Goal: Find specific page/section: Find specific page/section

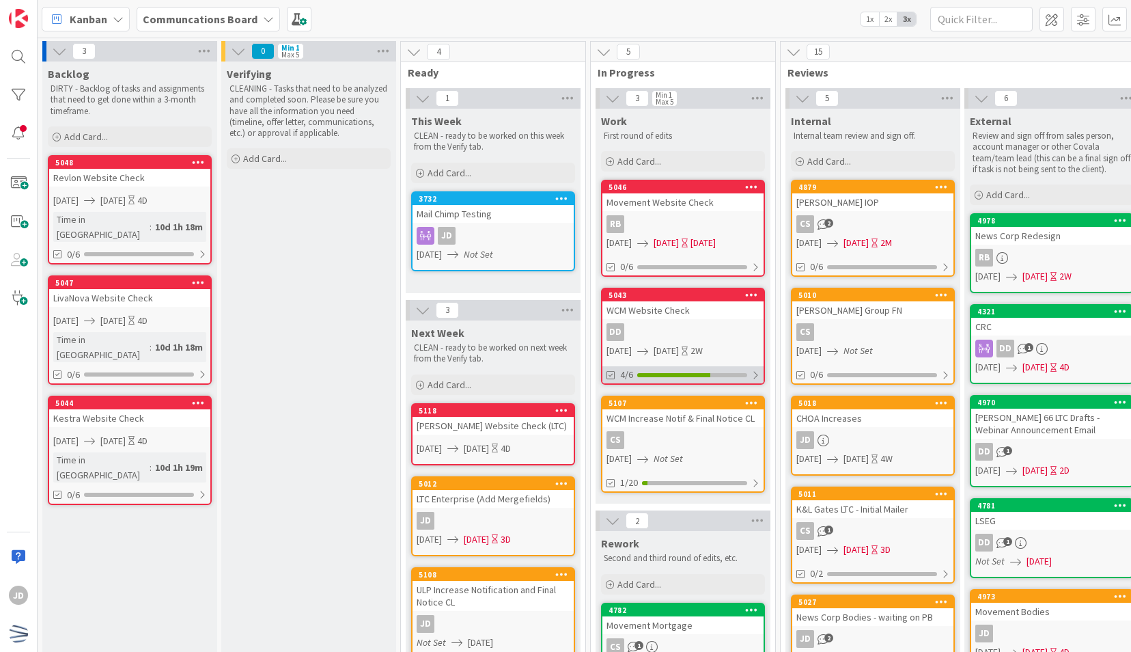
scroll to position [314, 9]
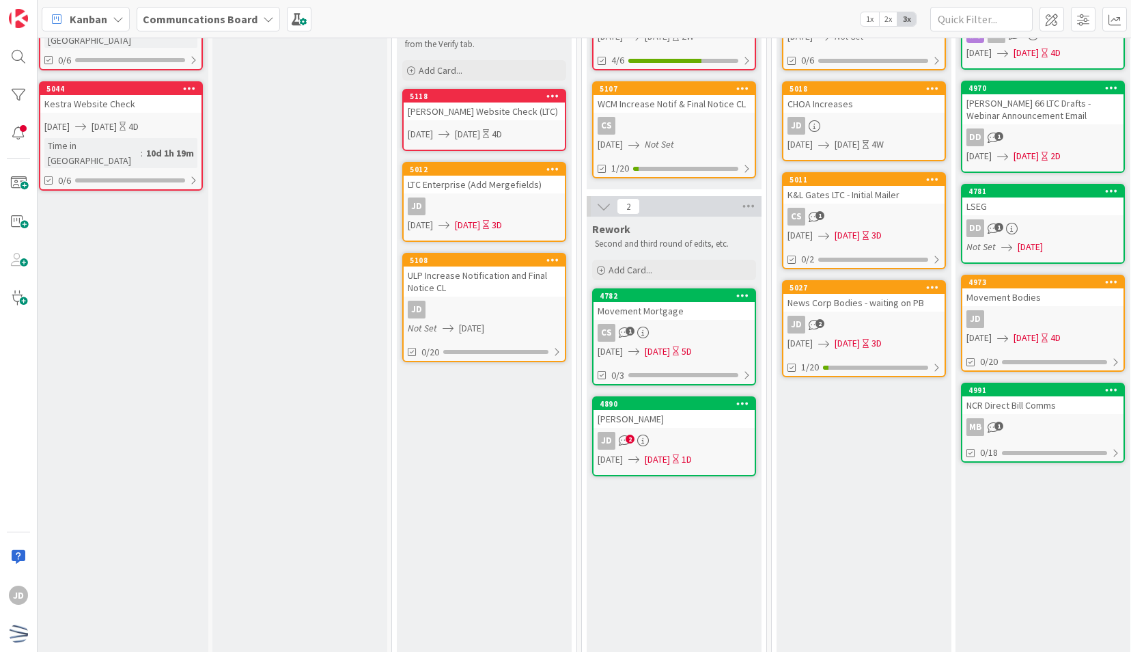
click at [445, 284] on div "ULP Increase Notification and Final Notice CL" at bounding box center [484, 281] width 161 height 30
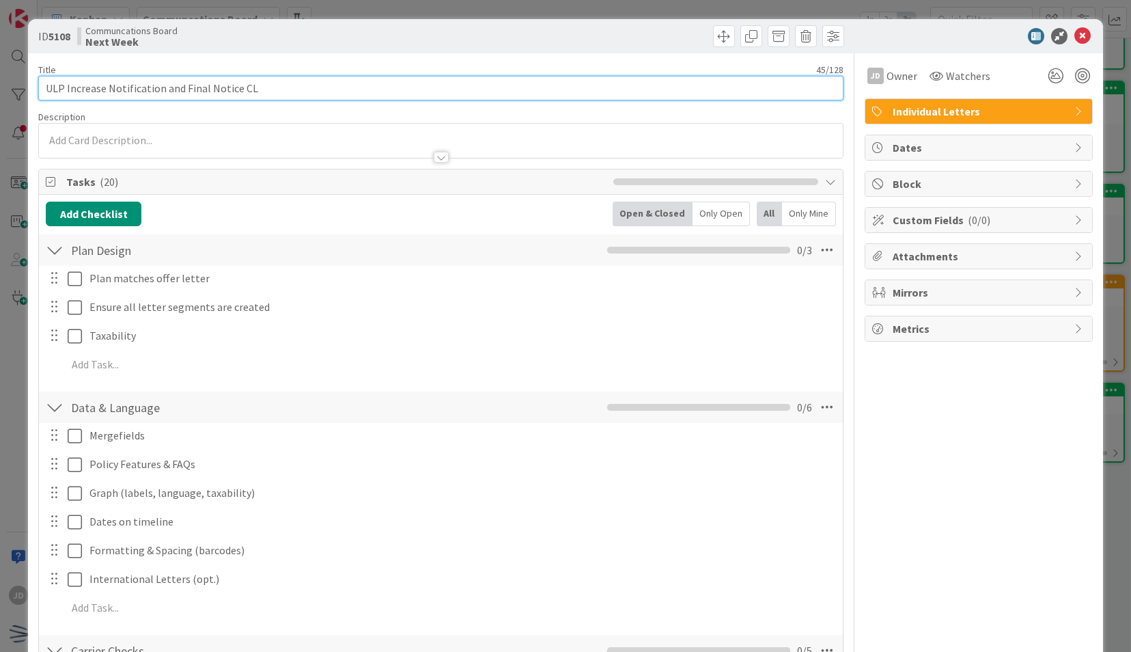
drag, startPoint x: 292, startPoint y: 91, endPoint x: 27, endPoint y: 80, distance: 265.3
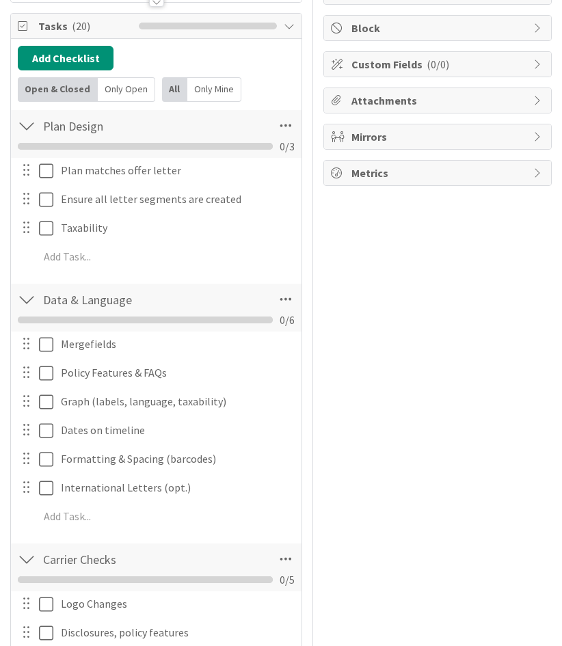
scroll to position [144, 0]
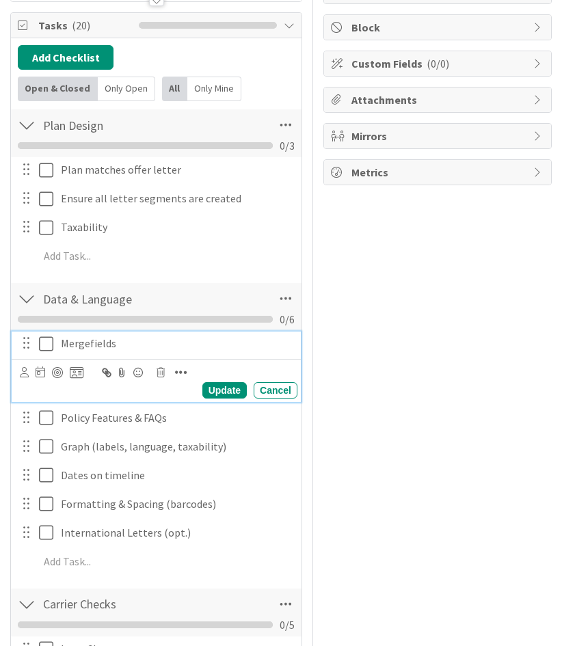
click at [48, 344] on icon at bounding box center [46, 343] width 14 height 16
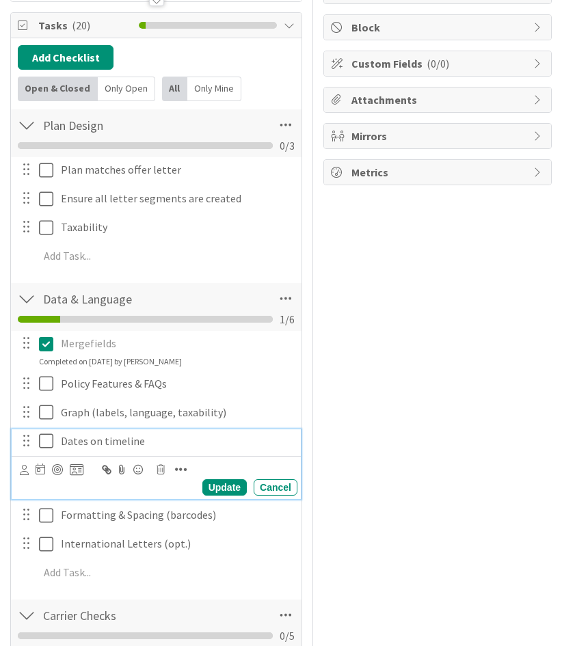
click at [49, 445] on icon at bounding box center [46, 440] width 14 height 16
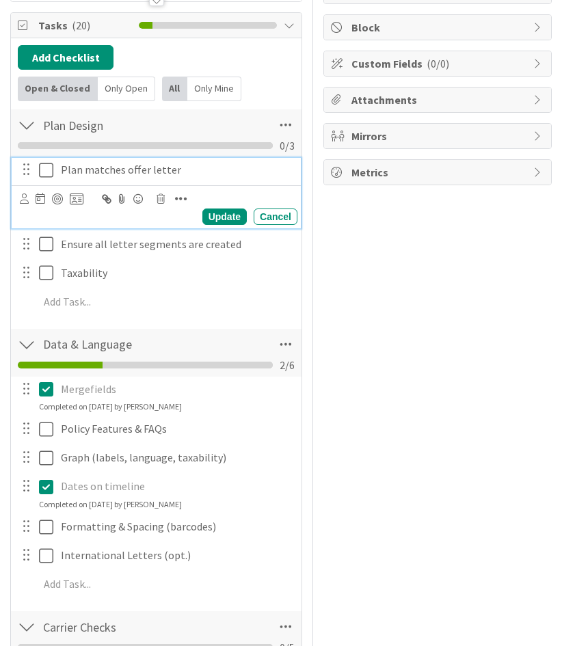
click at [49, 167] on icon at bounding box center [46, 170] width 14 height 16
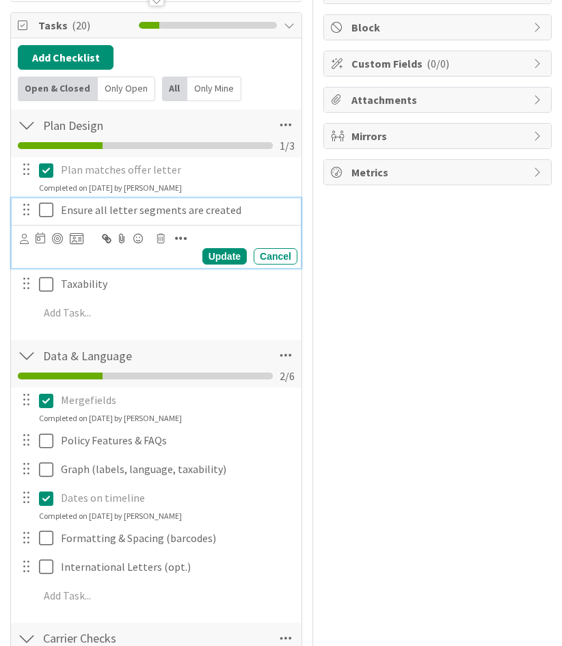
click at [48, 211] on icon at bounding box center [46, 210] width 14 height 16
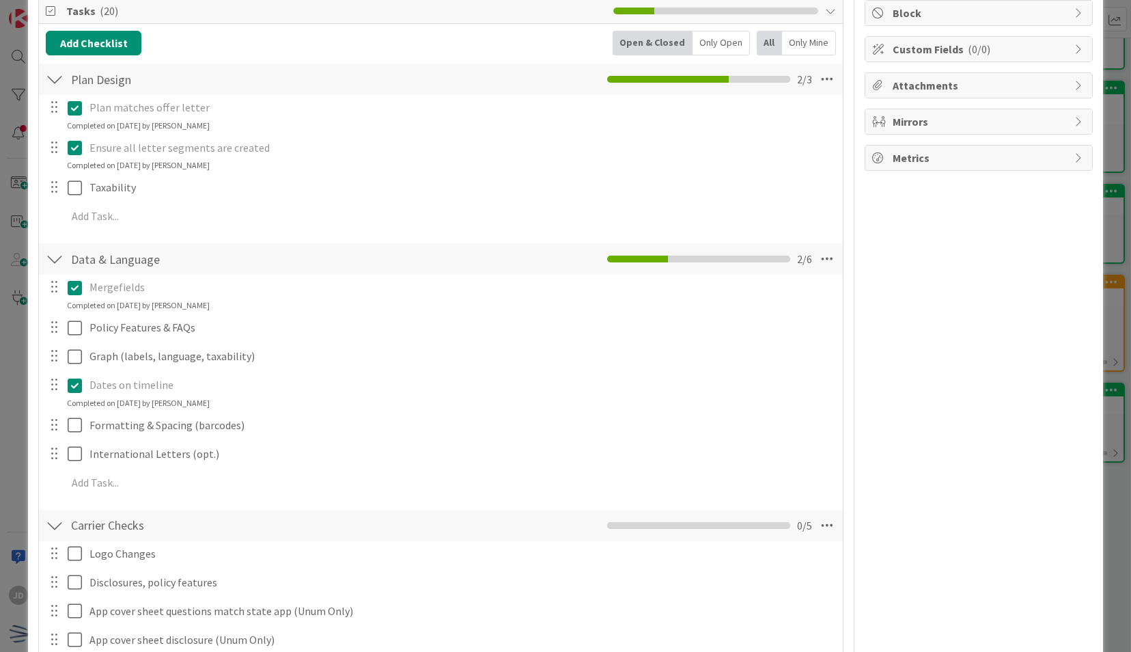
scroll to position [0, 0]
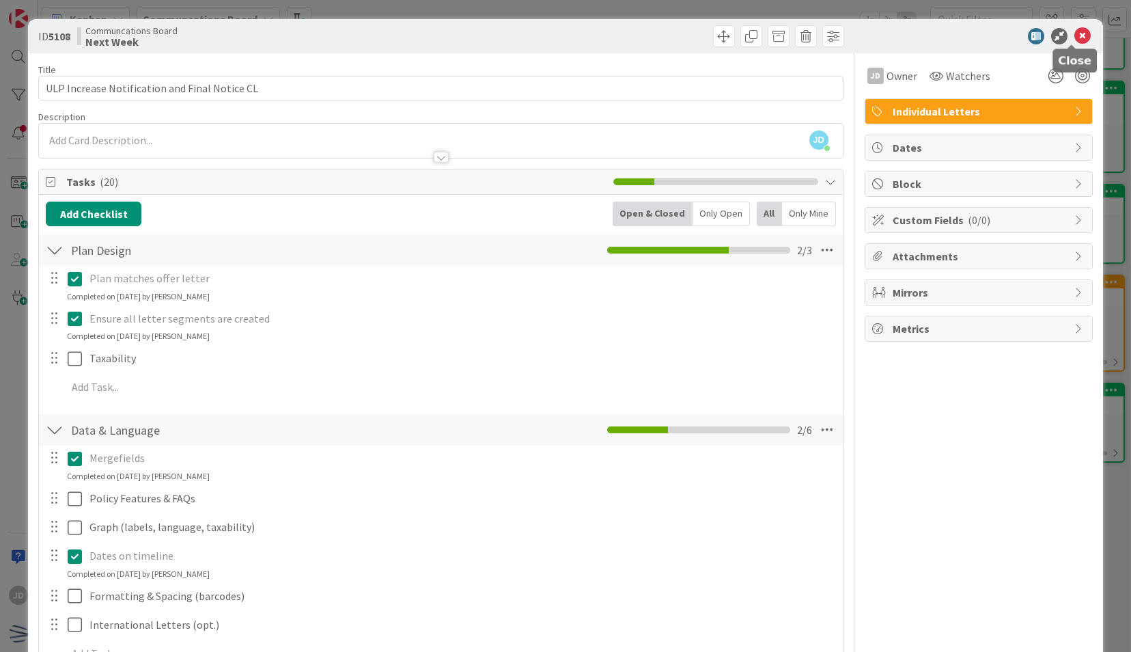
click at [1078, 38] on icon at bounding box center [1083, 36] width 16 height 16
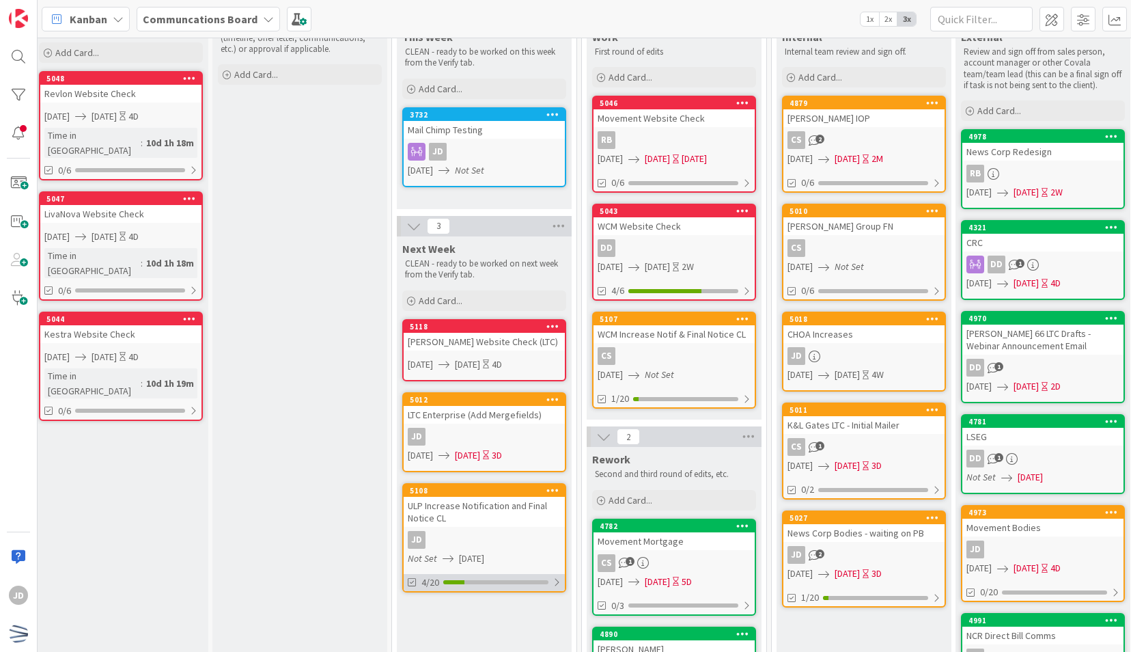
scroll to position [81, 9]
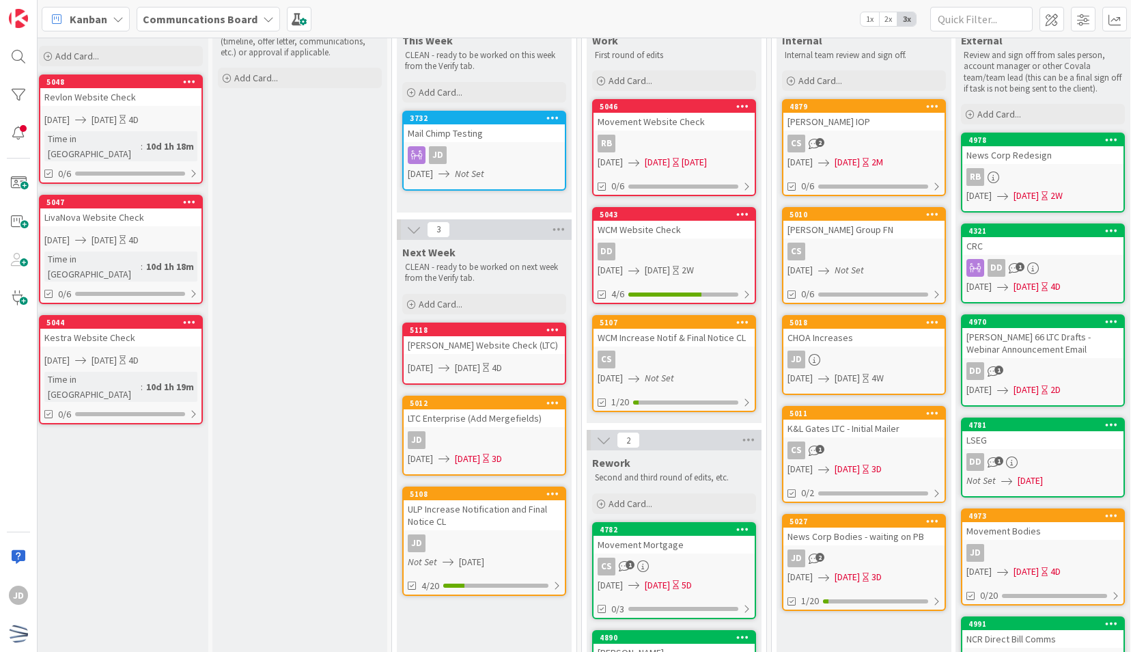
click at [493, 529] on link "5108 ULP Increase Notification and Final Notice CL JD Not Set [DATE] 4/20" at bounding box center [484, 540] width 164 height 109
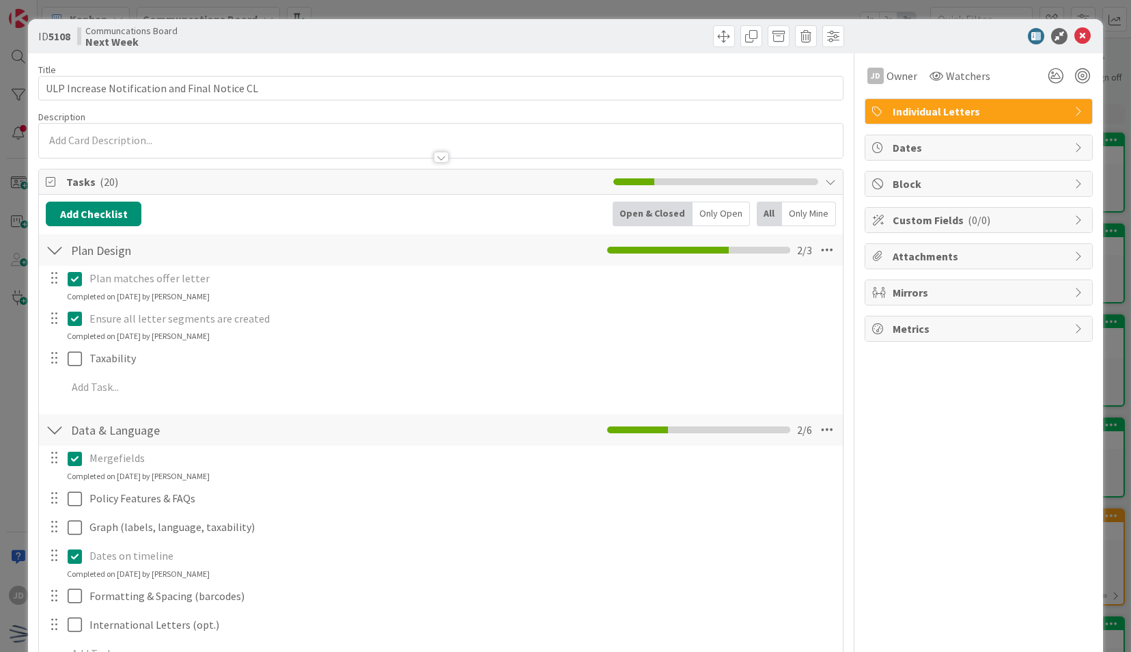
click at [1081, 33] on div at bounding box center [972, 36] width 242 height 16
click at [1075, 35] on icon at bounding box center [1083, 36] width 16 height 16
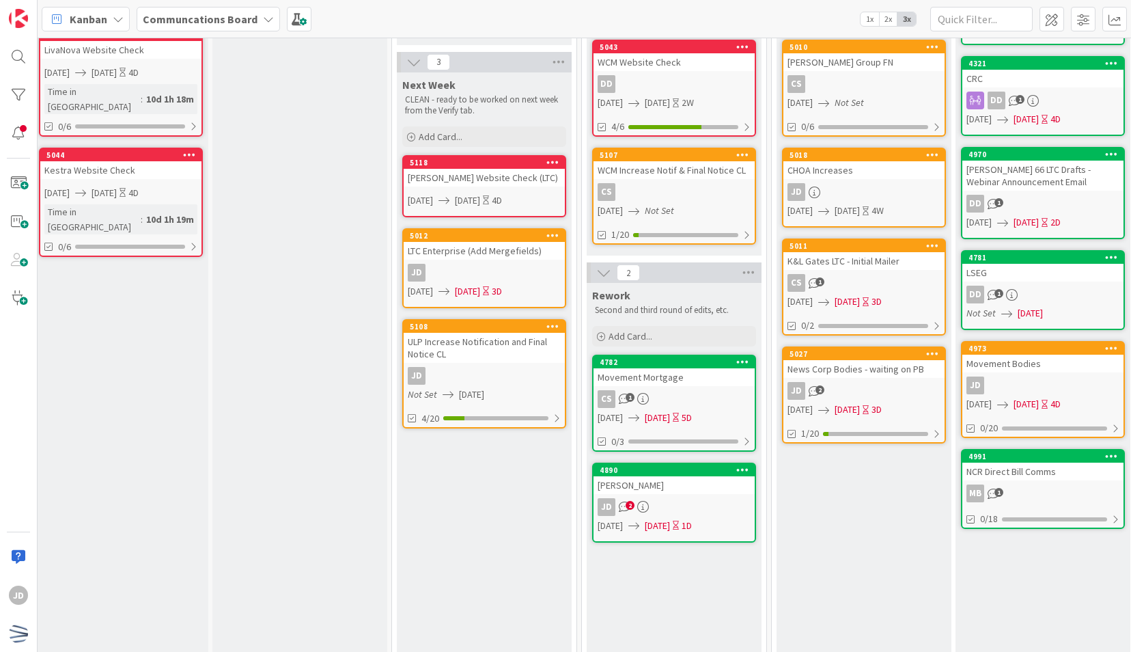
scroll to position [249, 9]
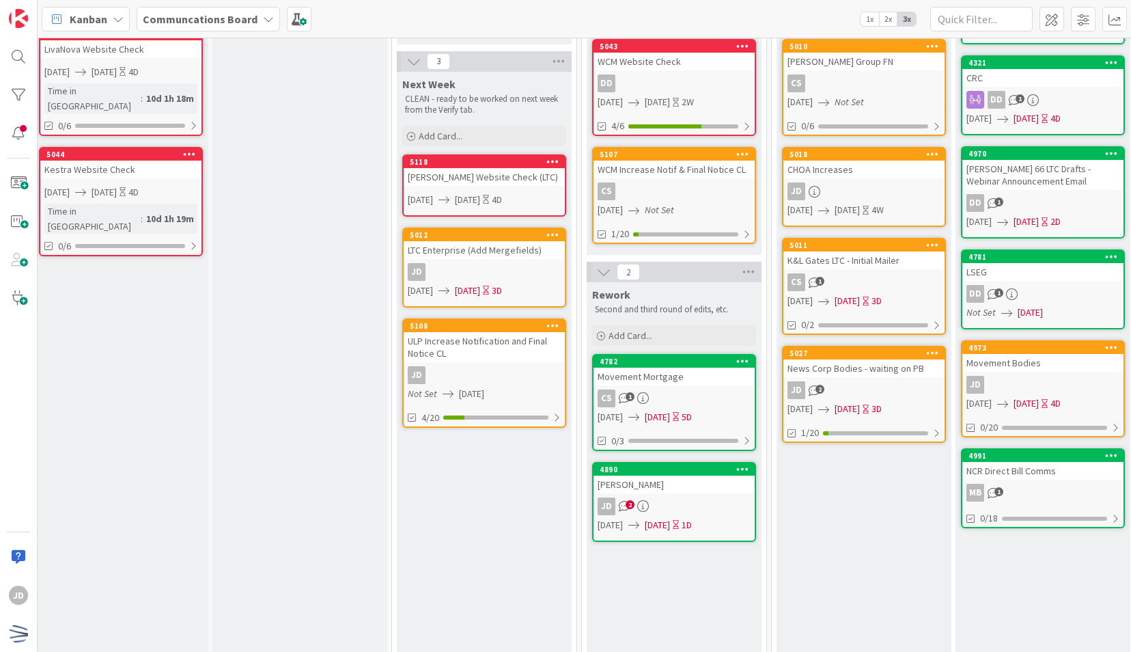
click at [484, 394] on span "[DATE]" at bounding box center [471, 394] width 25 height 14
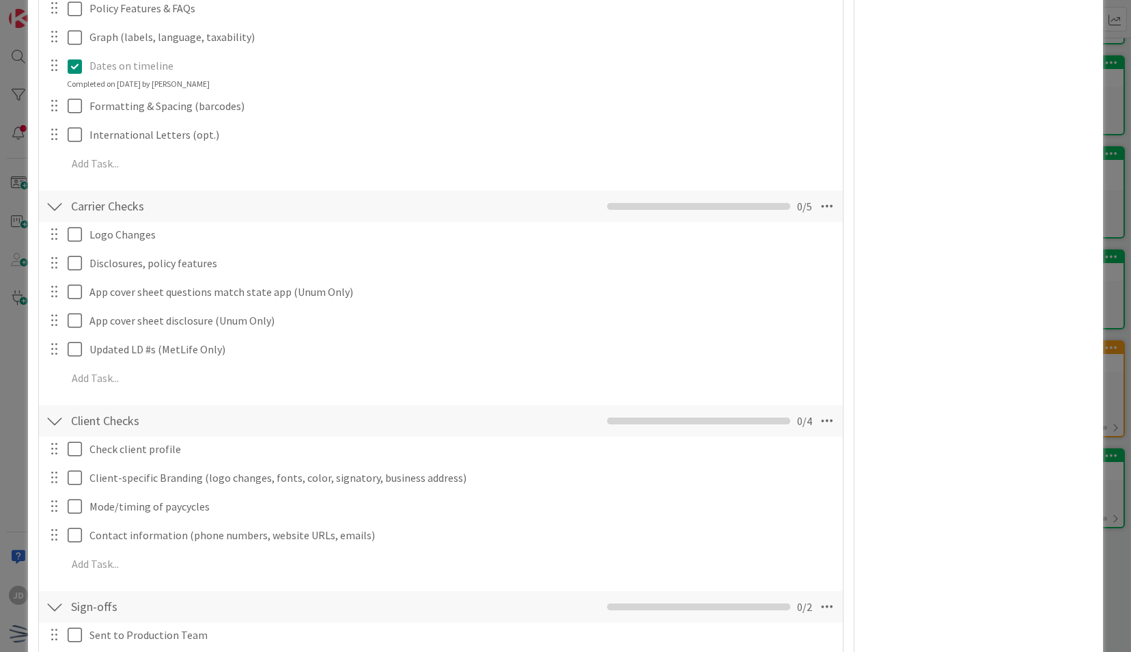
scroll to position [491, 0]
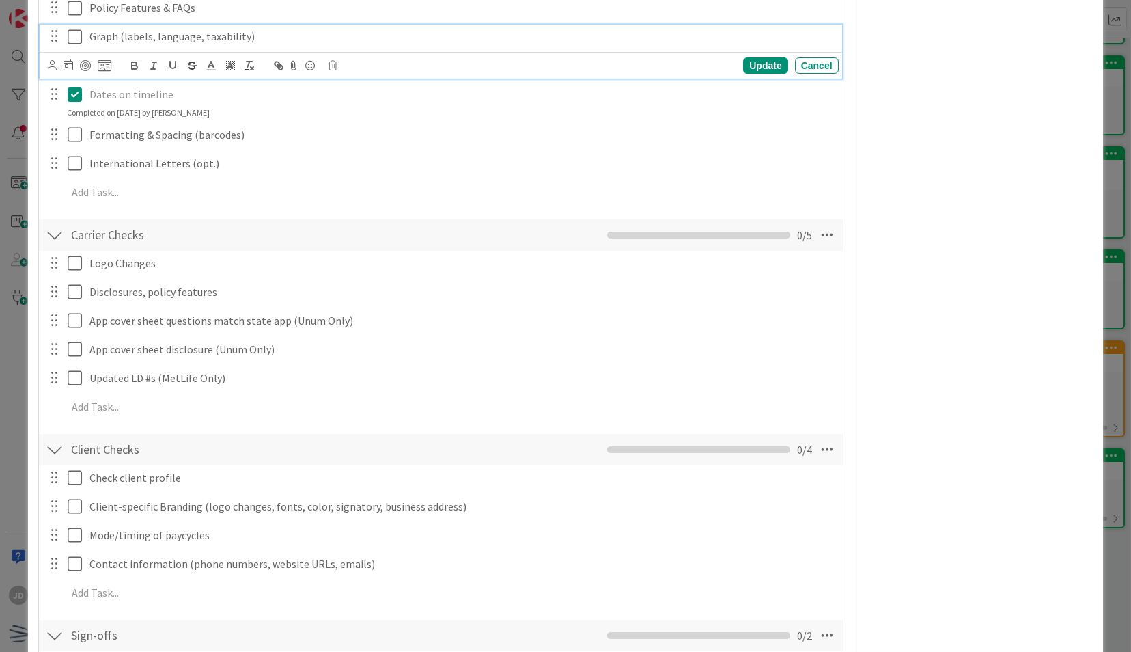
click at [172, 45] on div "Graph (labels, language, taxability)" at bounding box center [461, 37] width 755 height 24
click at [72, 37] on icon at bounding box center [75, 37] width 14 height 16
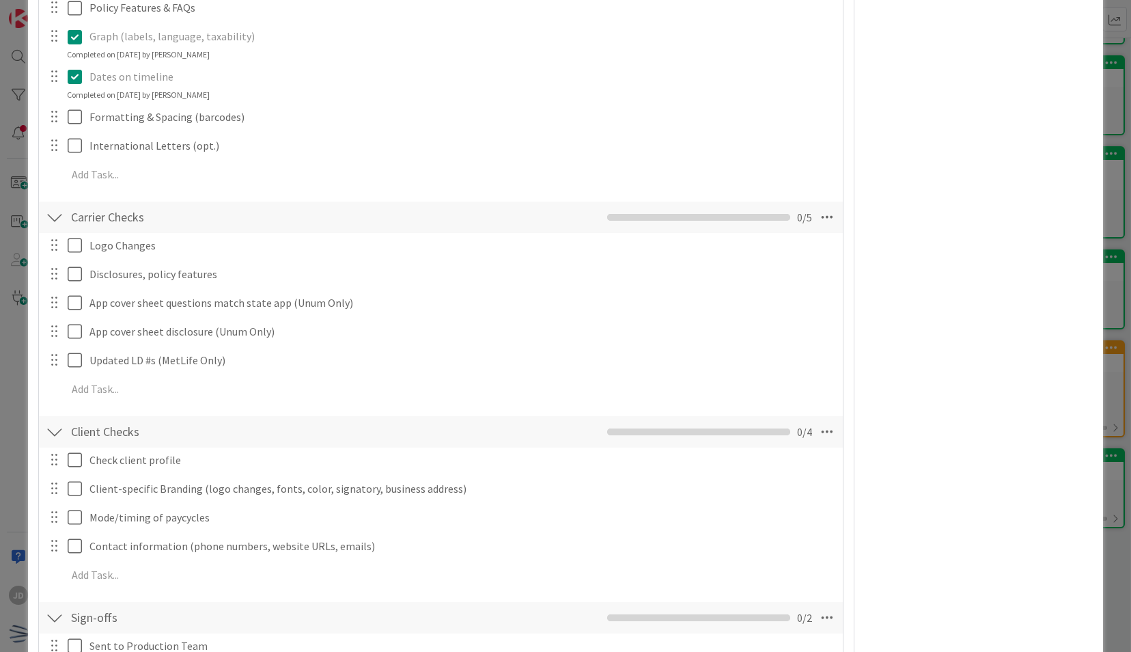
scroll to position [409, 0]
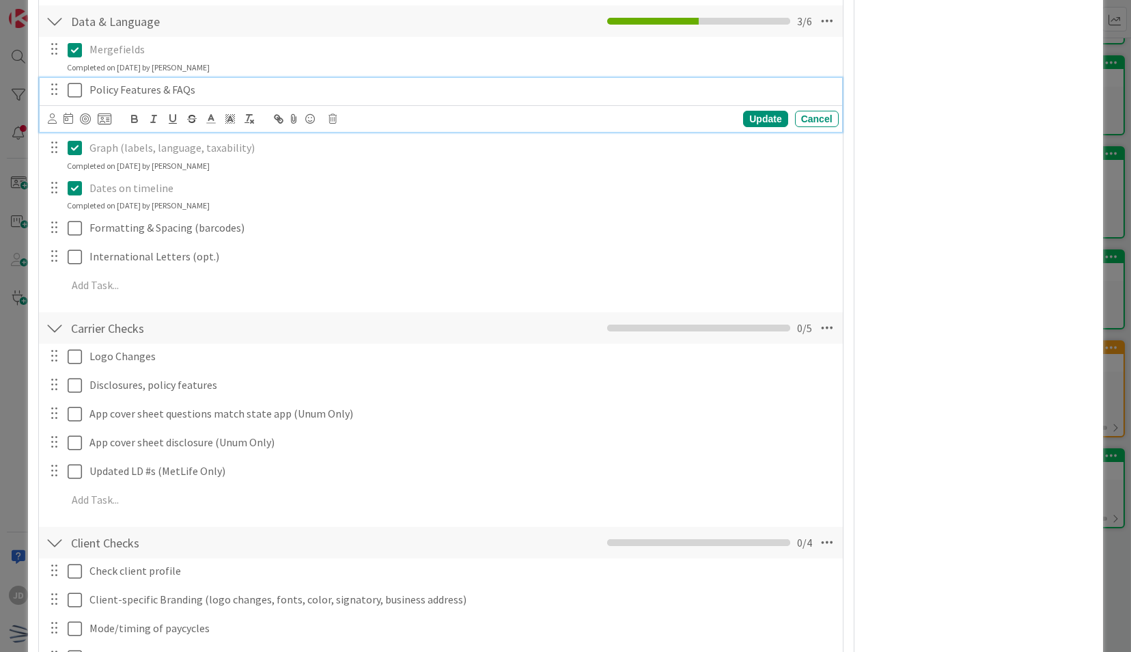
click at [71, 92] on icon at bounding box center [75, 90] width 14 height 16
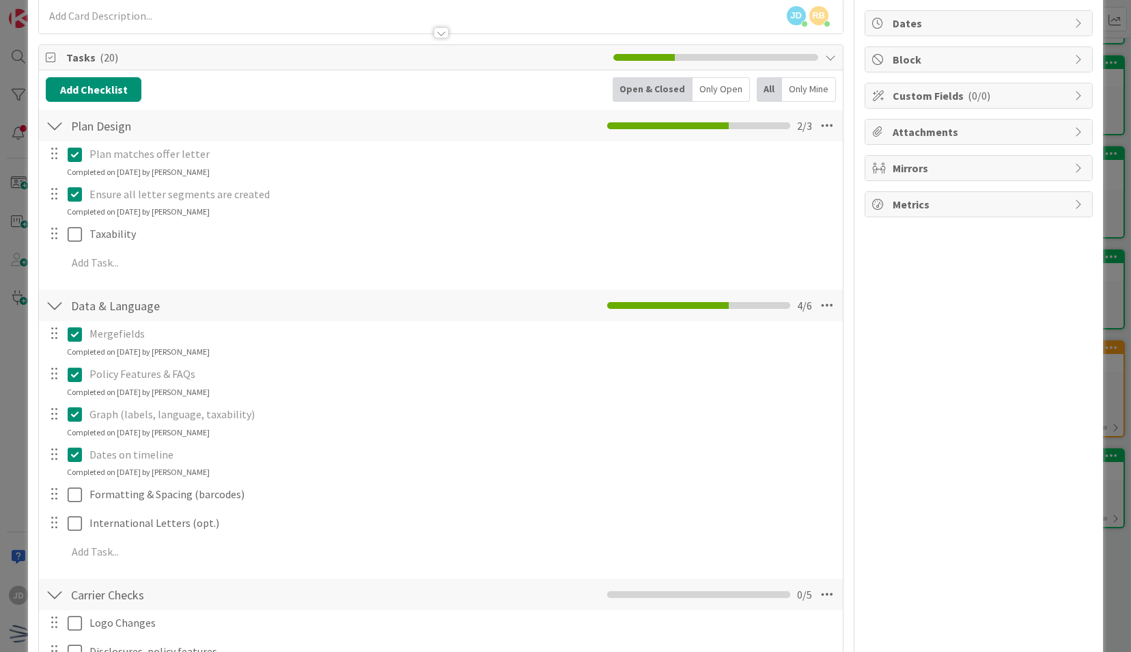
scroll to position [0, 0]
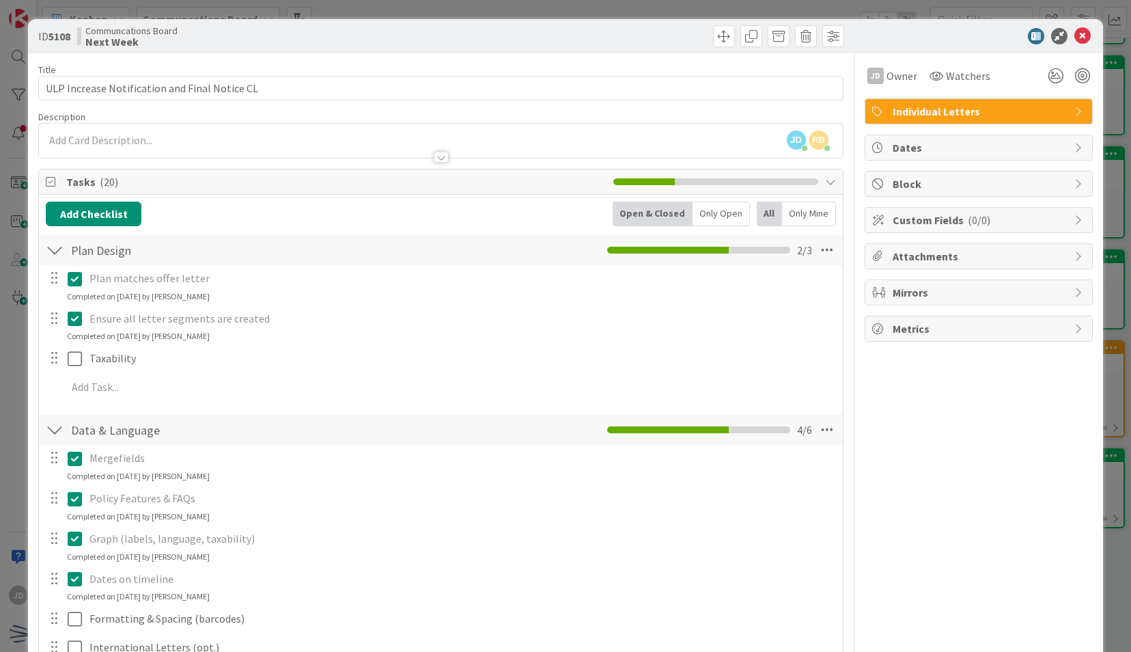
click at [1081, 28] on div at bounding box center [972, 36] width 242 height 16
click at [1075, 36] on icon at bounding box center [1083, 36] width 16 height 16
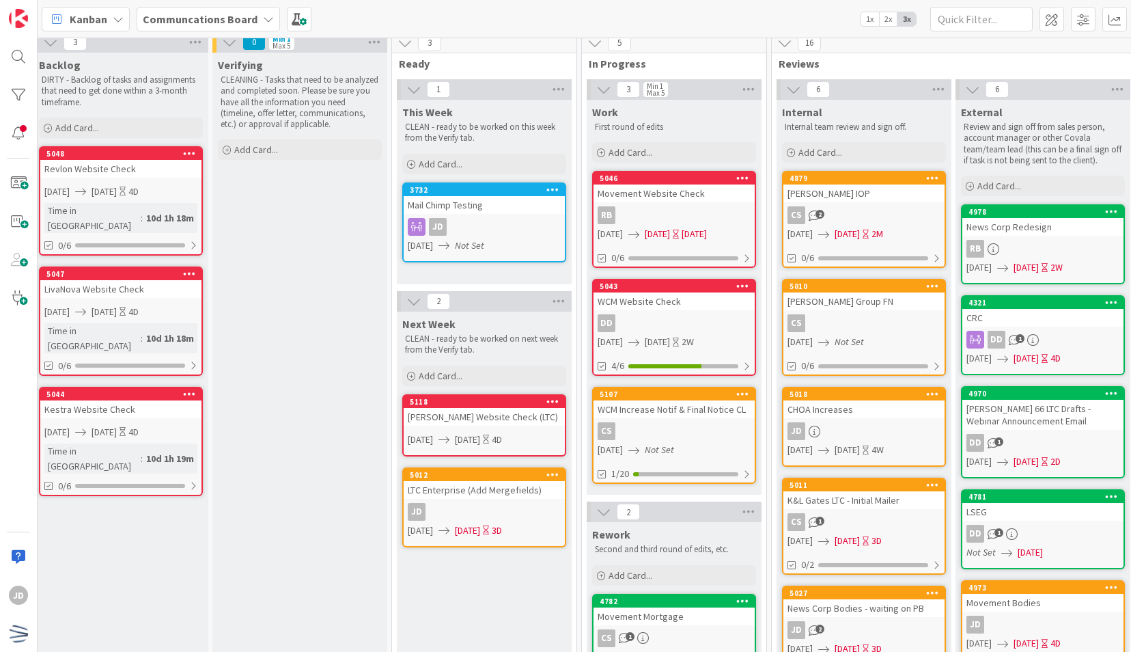
scroll to position [0, 9]
